Goal: Task Accomplishment & Management: Manage account settings

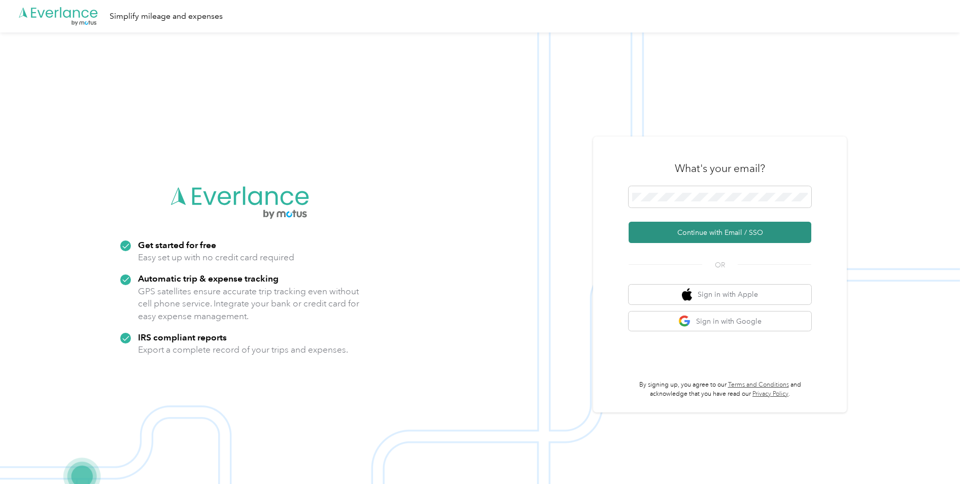
click at [676, 234] on button "Continue with Email / SSO" at bounding box center [719, 232] width 183 height 21
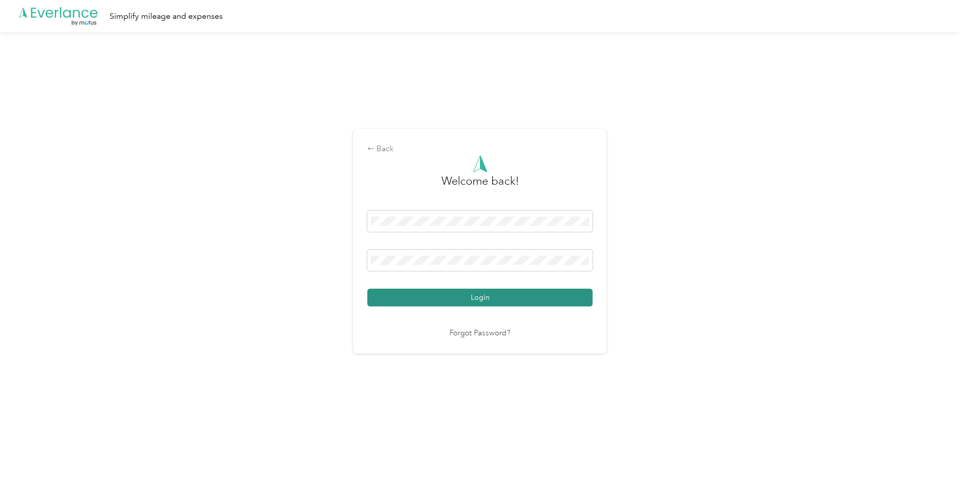
click at [451, 293] on button "Login" at bounding box center [479, 298] width 225 height 18
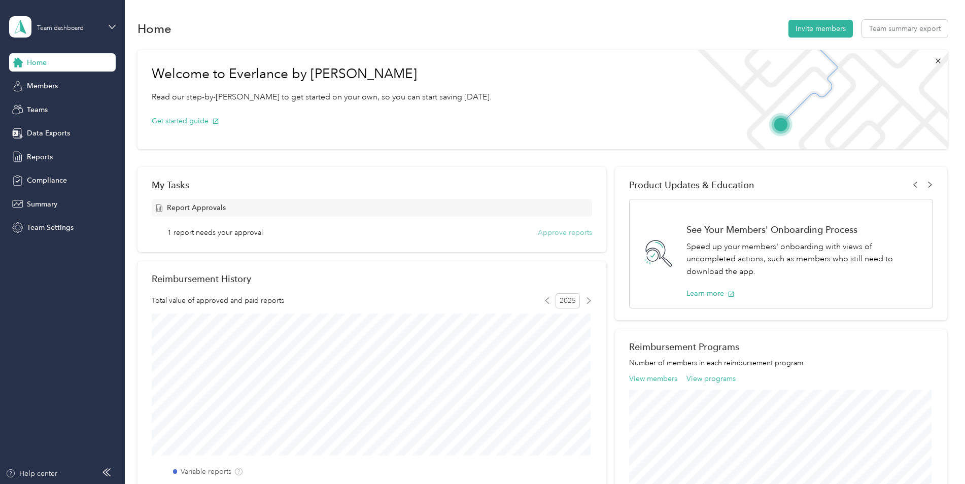
click at [539, 232] on button "Approve reports" at bounding box center [565, 232] width 54 height 11
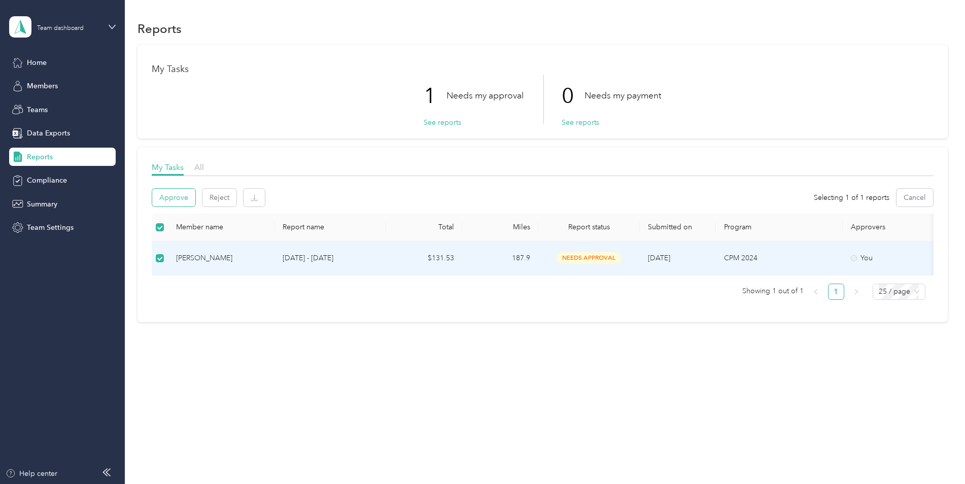
click at [173, 197] on button "Approve" at bounding box center [173, 198] width 43 height 18
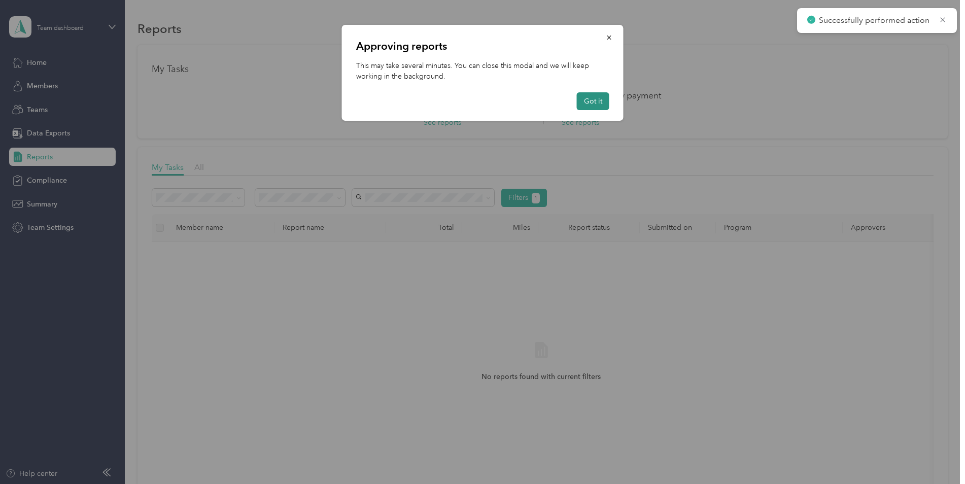
click at [596, 98] on button "Got it" at bounding box center [593, 101] width 32 height 18
